Goal: Information Seeking & Learning: Learn about a topic

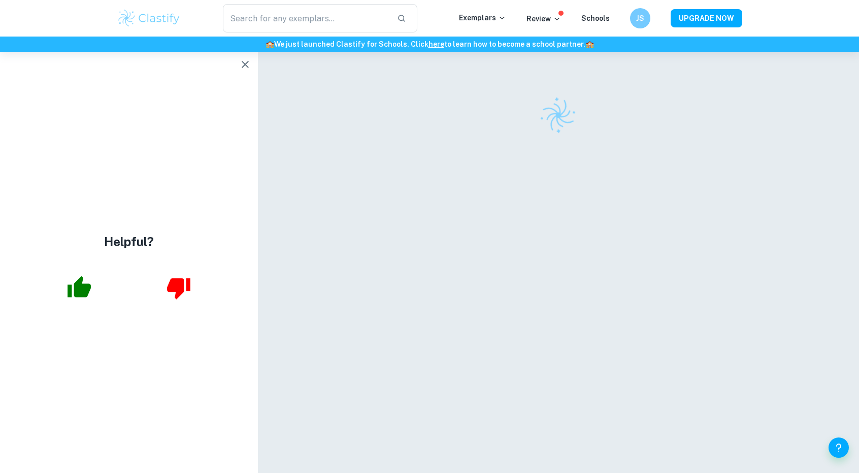
click at [245, 64] on icon "button" at bounding box center [245, 64] width 7 height 7
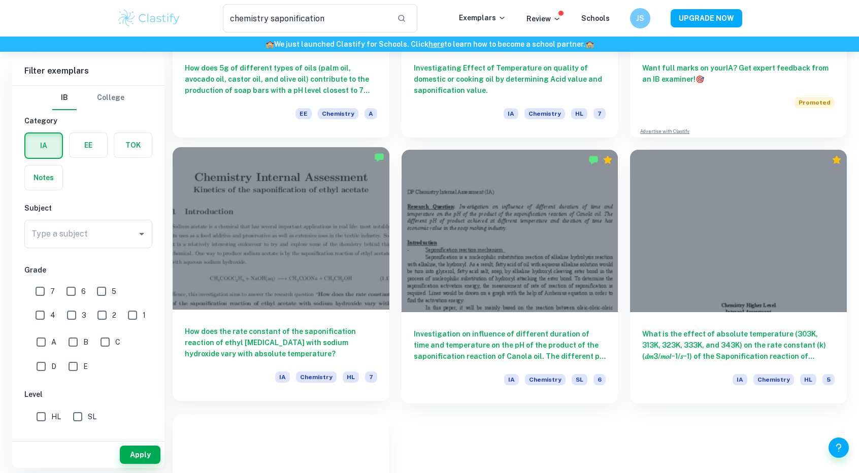
scroll to position [226, 0]
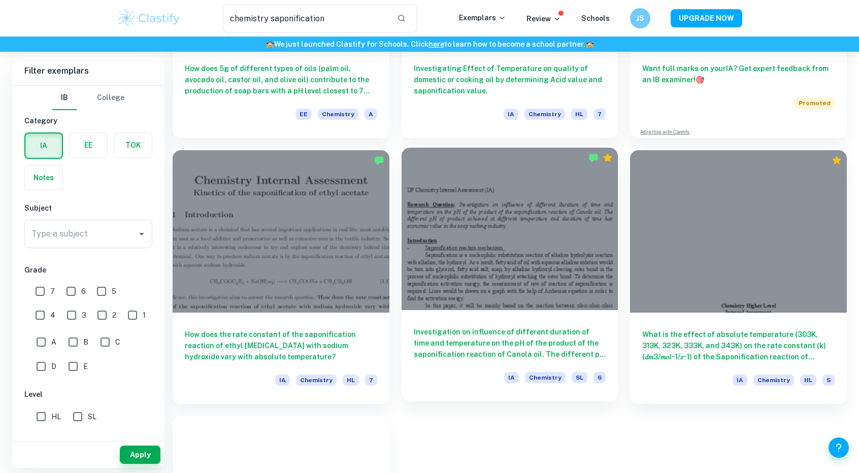
click at [545, 324] on div "Investigation on influence of different duration of time and temperature on the…" at bounding box center [509, 355] width 217 height 91
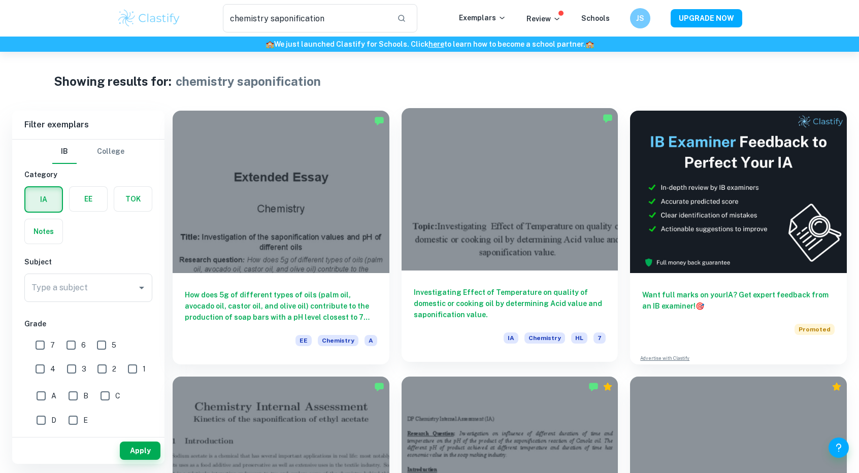
click at [568, 288] on h6 "Investigating Effect of Temperature on quality of domestic or cooking oil by de…" at bounding box center [510, 303] width 192 height 33
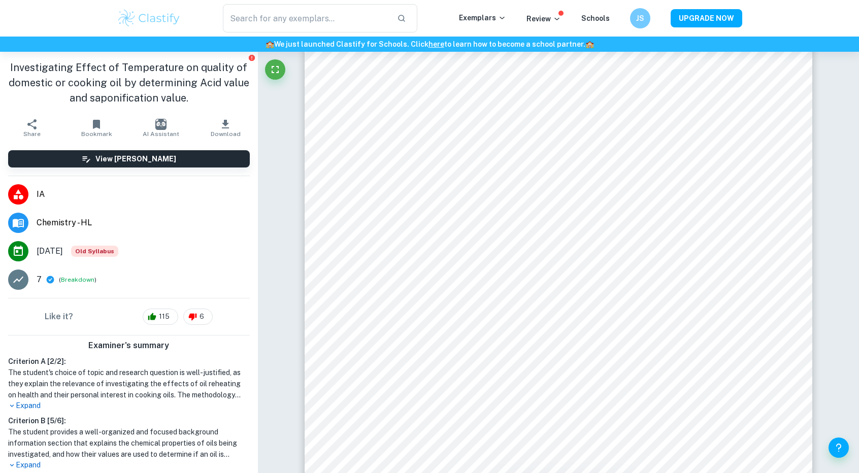
scroll to position [1022, 0]
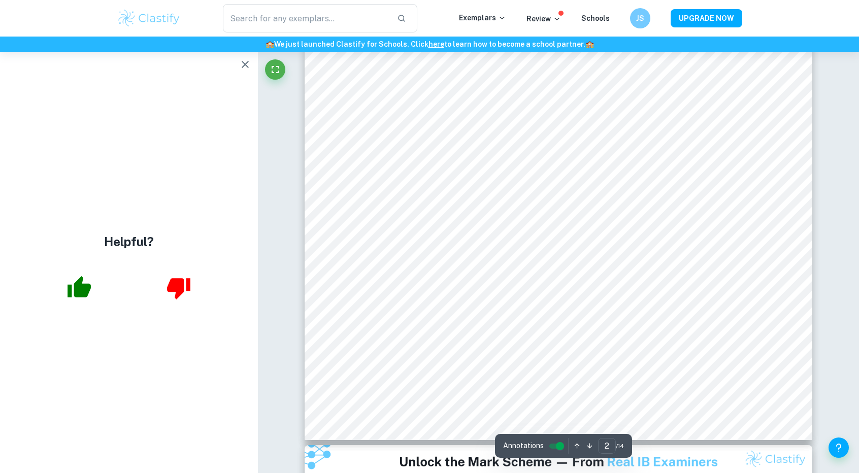
click at [251, 63] on icon "button" at bounding box center [245, 64] width 12 height 12
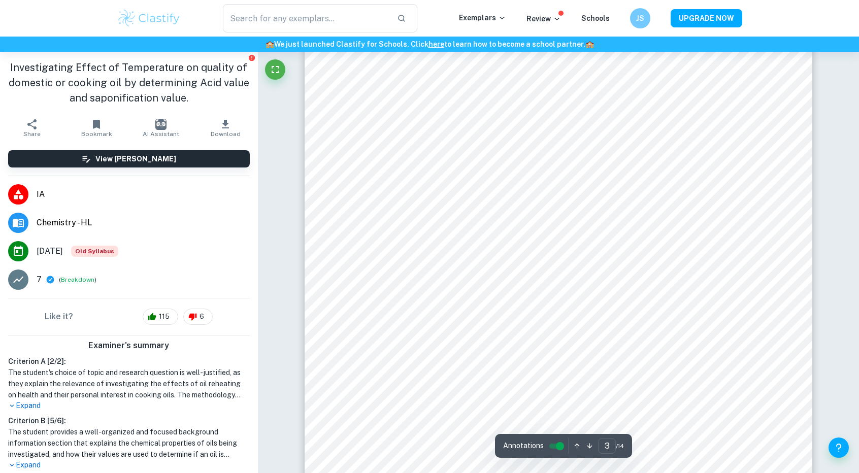
scroll to position [1683, 0]
type input "4"
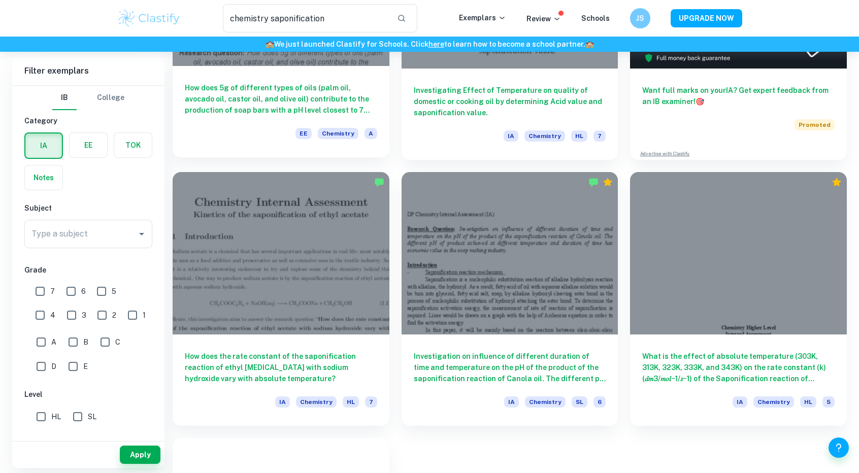
scroll to position [205, 0]
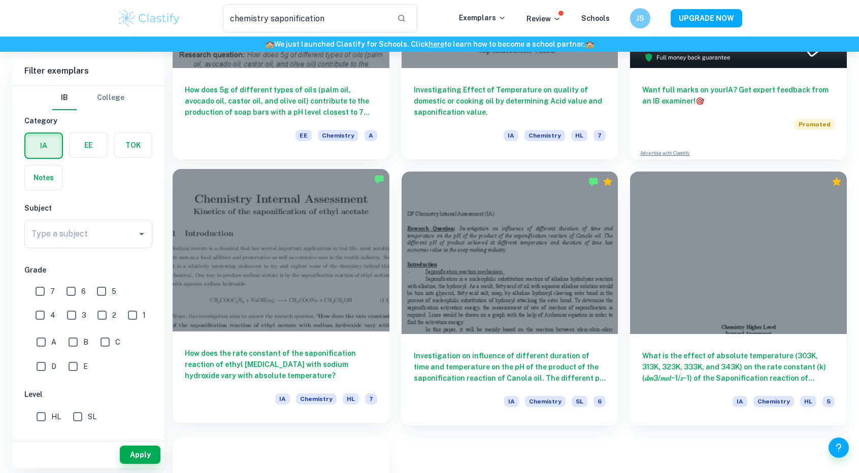
click at [251, 285] on div at bounding box center [281, 250] width 217 height 162
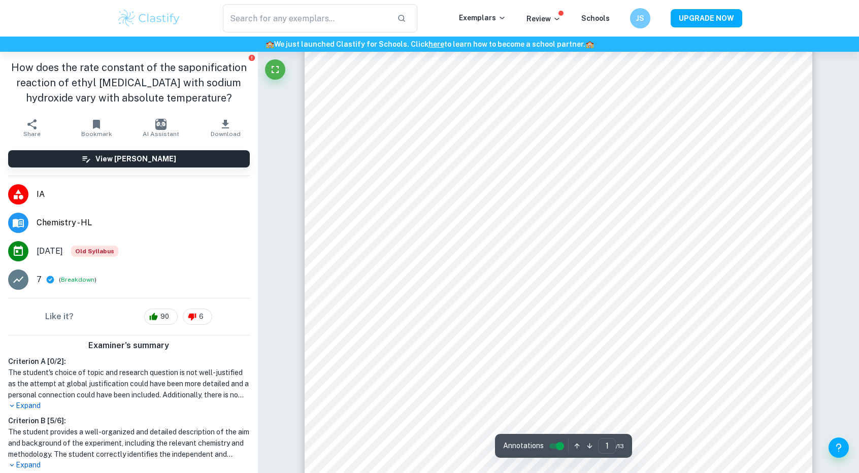
scroll to position [115, 0]
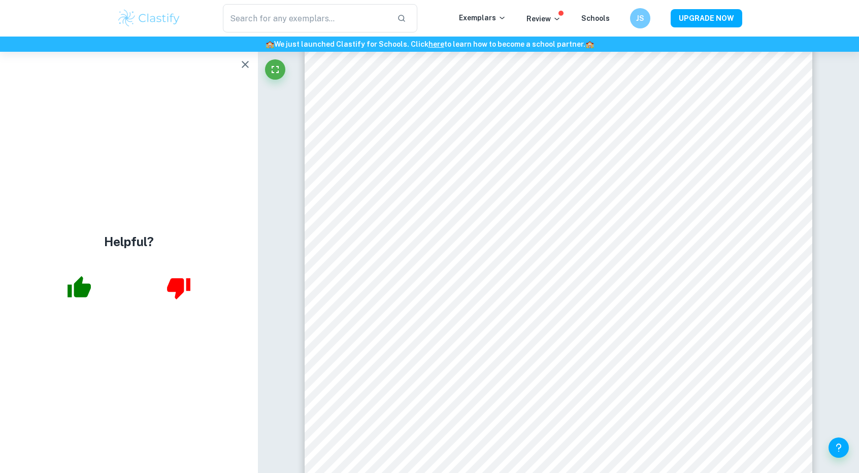
click at [248, 60] on icon "button" at bounding box center [245, 64] width 12 height 12
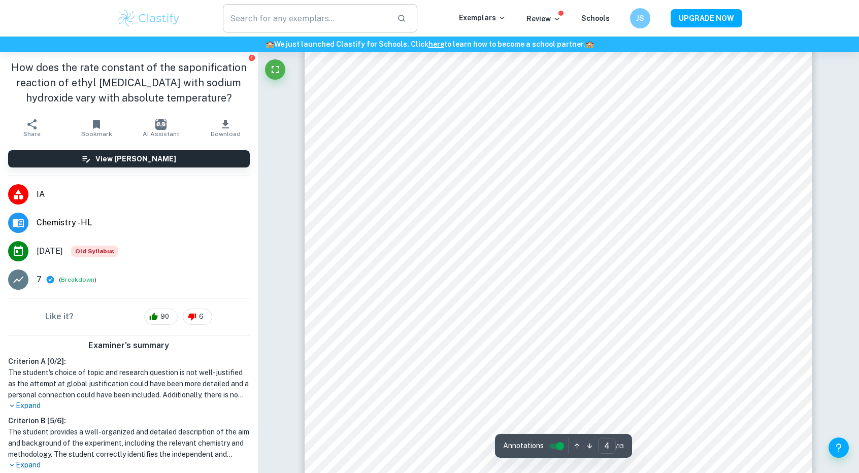
scroll to position [2483, 0]
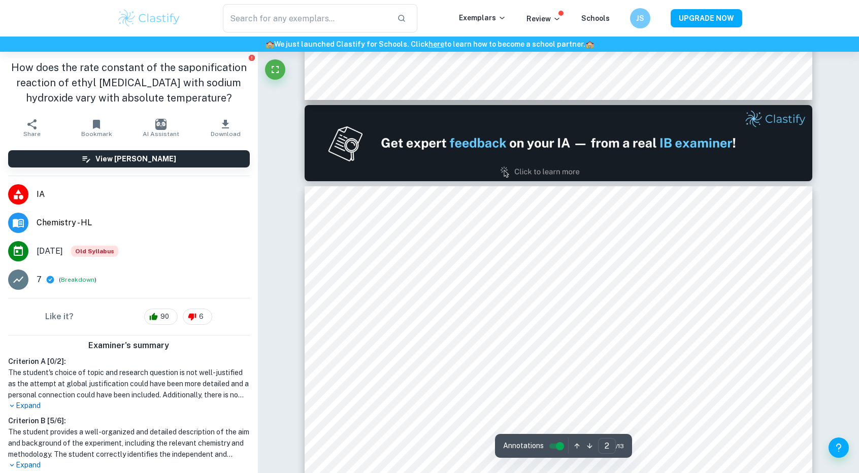
type input "1"
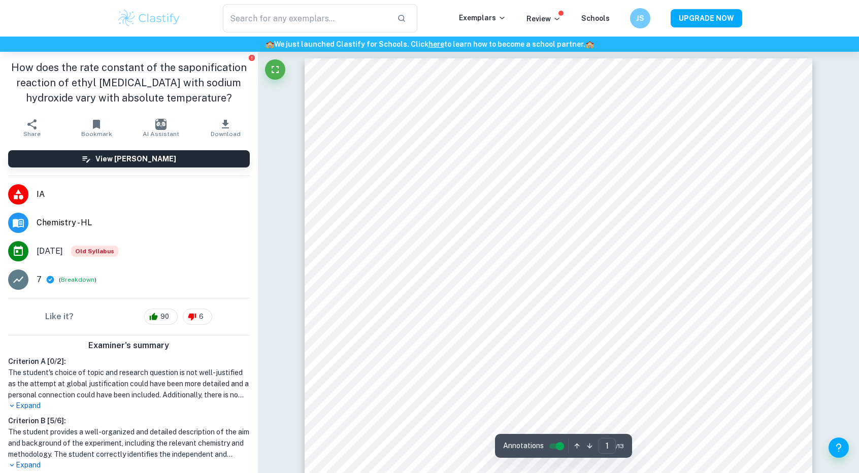
scroll to position [0, 0]
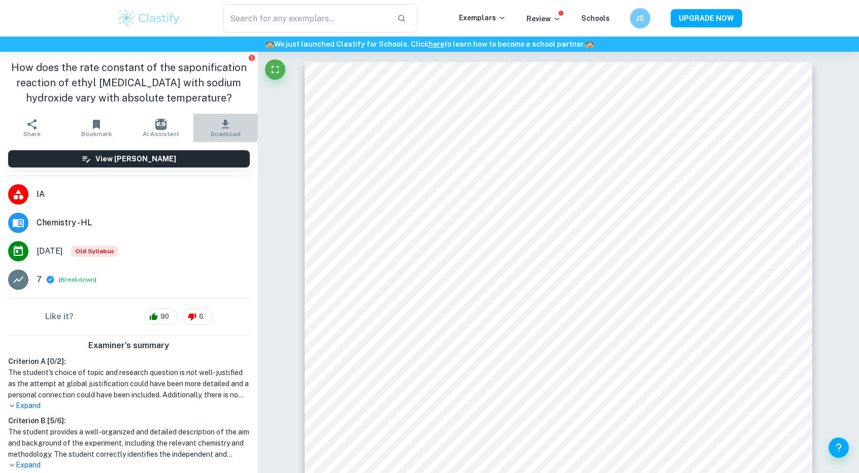
click at [210, 124] on button "Download" at bounding box center [225, 128] width 64 height 28
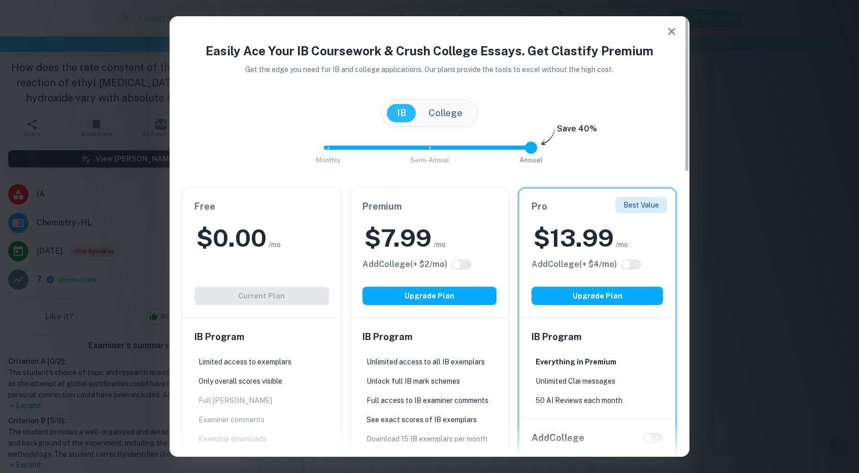
click at [673, 30] on icon "button" at bounding box center [671, 31] width 12 height 12
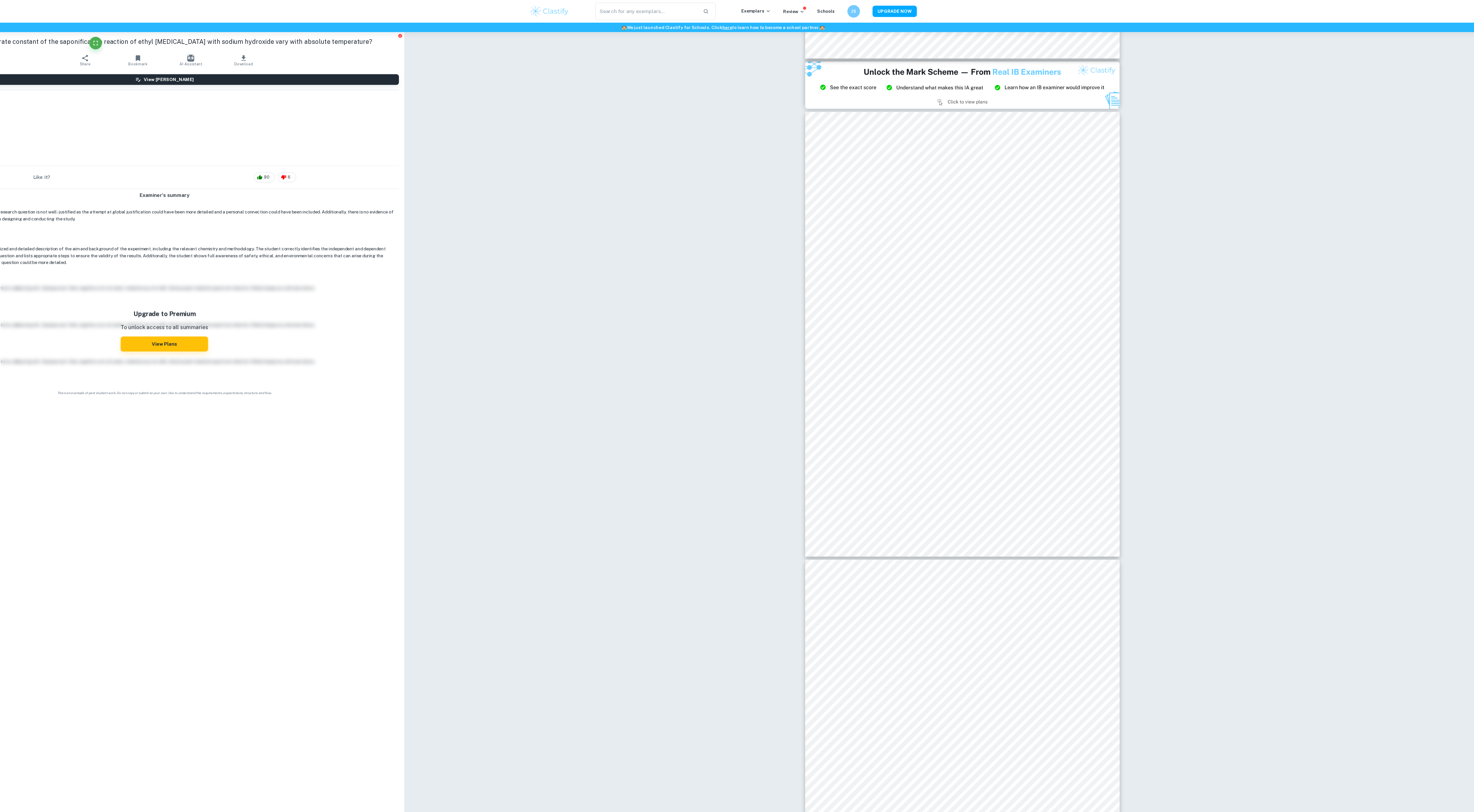
scroll to position [989, 0]
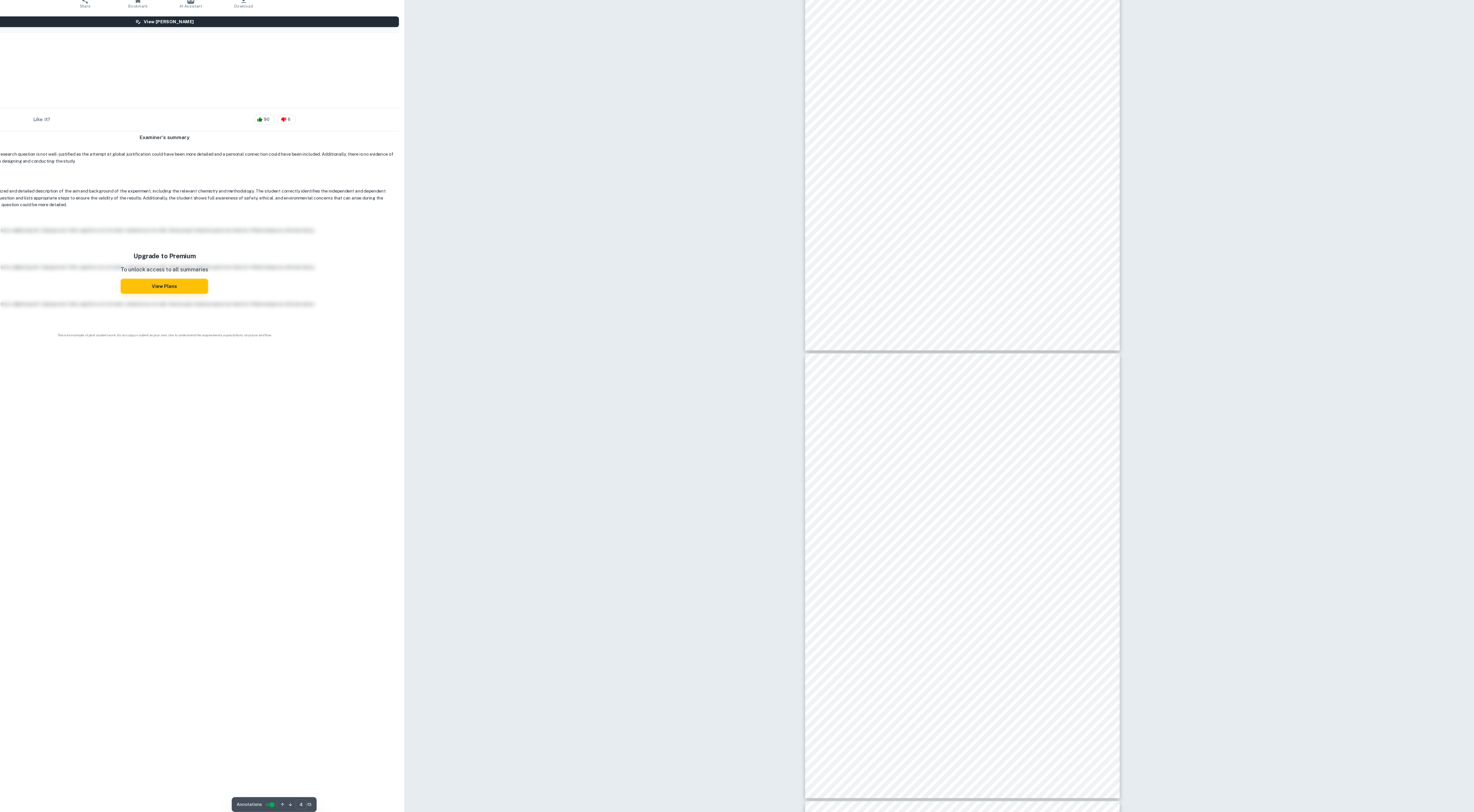
type input "3"
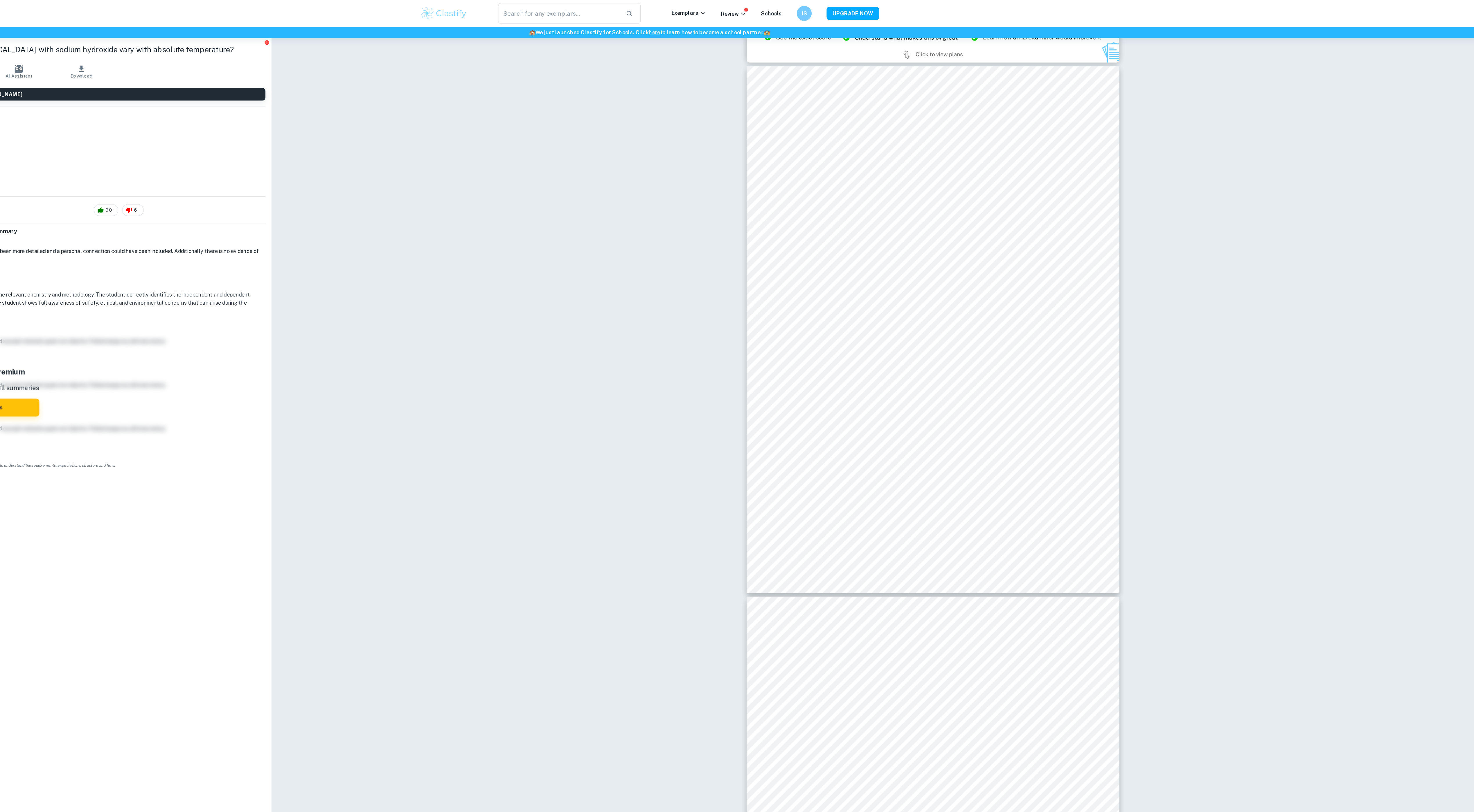
scroll to position [903, 0]
